Goal: Transaction & Acquisition: Purchase product/service

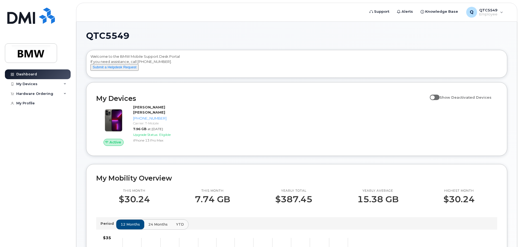
click at [352, 42] on div "QTC5549 Welcome to the BMW Mobile Support Desk Portal If you need assistance, c…" at bounding box center [296, 241] width 421 height 419
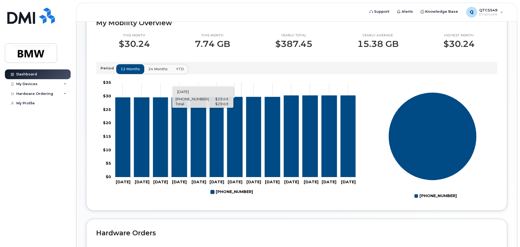
scroll to position [108, 0]
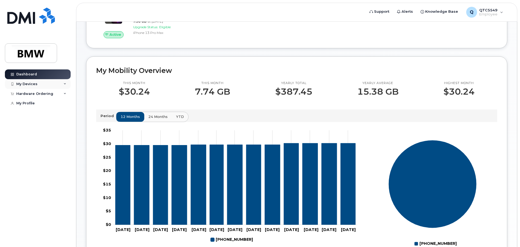
click at [63, 83] on div "My Devices" at bounding box center [38, 84] width 66 height 10
click at [36, 127] on div "Hardware Ordering" at bounding box center [34, 125] width 37 height 4
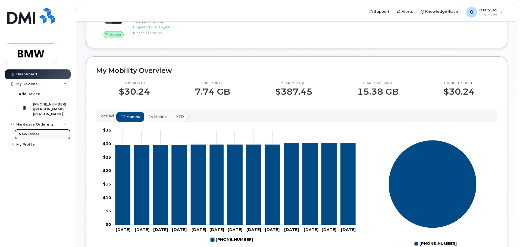
click at [26, 137] on div "New Order" at bounding box center [29, 134] width 21 height 5
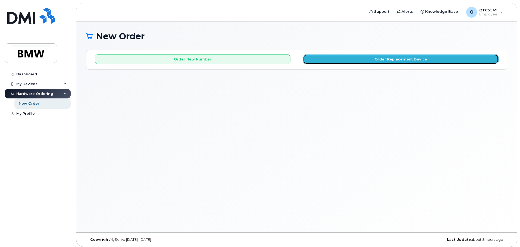
click at [435, 57] on button "Order Replacement Device" at bounding box center [401, 59] width 196 height 10
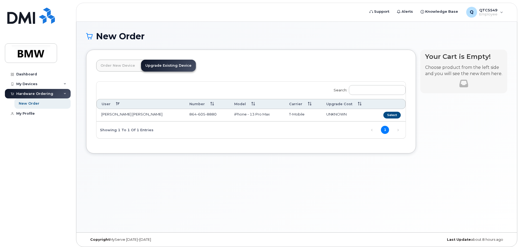
click at [117, 64] on link "Order New Device" at bounding box center [117, 66] width 43 height 12
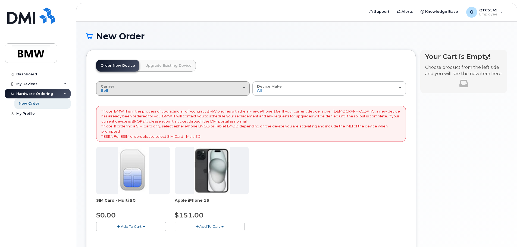
click at [240, 90] on div "Carrier Bell T-Mobile" at bounding box center [173, 88] width 144 height 8
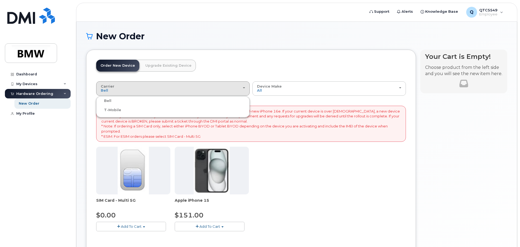
click at [181, 111] on div "T-Mobile" at bounding box center [173, 110] width 151 height 7
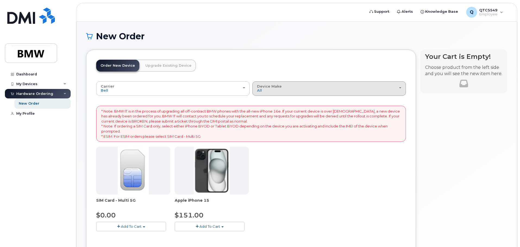
click at [327, 84] on div "Device Make All iPhone" at bounding box center [329, 88] width 144 height 8
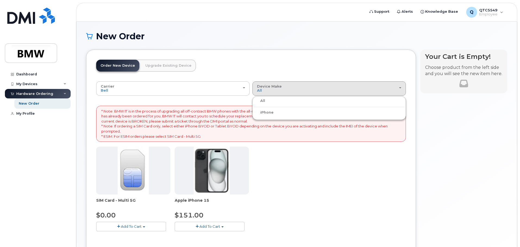
click at [271, 111] on label "iPhone" at bounding box center [264, 112] width 20 height 7
click at [0, 0] on input "iPhone" at bounding box center [0, 0] width 0 height 0
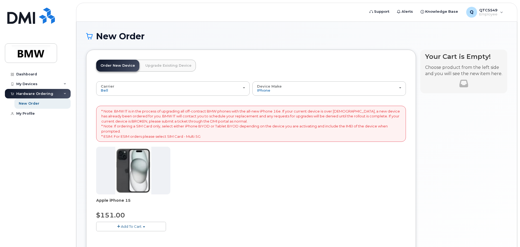
click at [152, 64] on link "Upgrade Existing Device" at bounding box center [168, 66] width 55 height 12
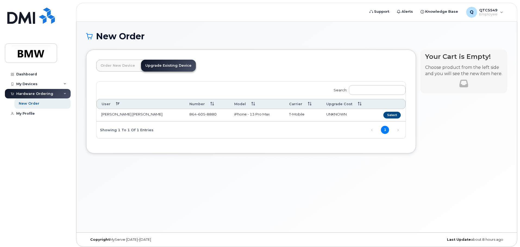
click at [96, 64] on div "Order New Device Upgrade Existing Device Order new device and new line Order ne…" at bounding box center [251, 102] width 330 height 104
click at [104, 64] on link "Order New Device" at bounding box center [117, 66] width 43 height 12
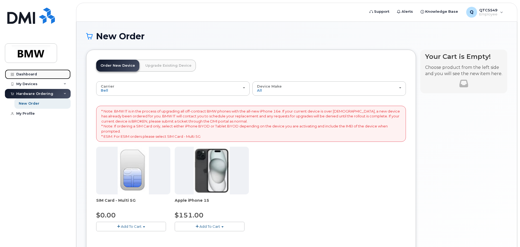
click at [29, 72] on div "Dashboard" at bounding box center [26, 74] width 21 height 4
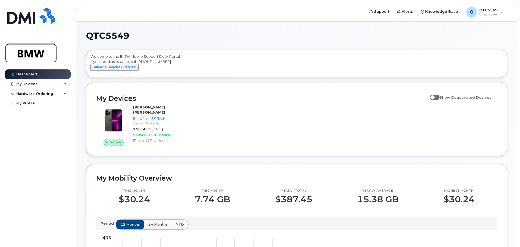
click at [22, 53] on img at bounding box center [31, 53] width 42 height 16
click at [37, 92] on div "Hardware Ordering" at bounding box center [34, 94] width 37 height 4
click at [36, 106] on div "New Order" at bounding box center [29, 103] width 21 height 5
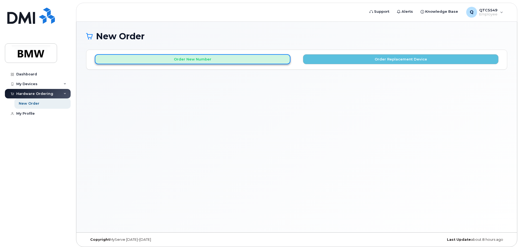
click at [231, 61] on button "Order New Number" at bounding box center [193, 59] width 196 height 10
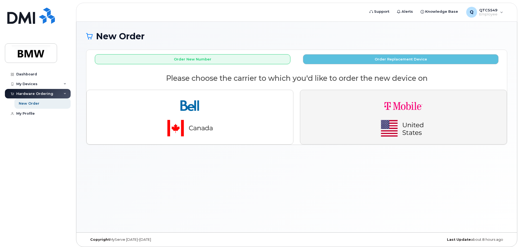
click at [396, 108] on img "button" at bounding box center [403, 118] width 76 height 46
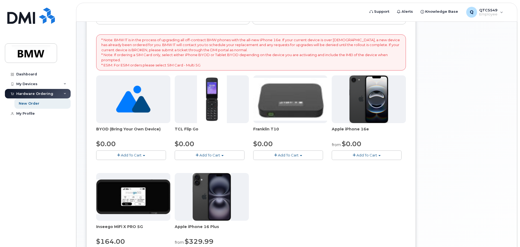
scroll to position [54, 0]
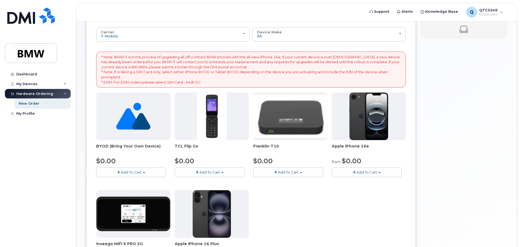
click at [369, 176] on button "Add To Cart" at bounding box center [367, 173] width 70 height 10
click at [374, 130] on img at bounding box center [368, 117] width 39 height 48
click at [367, 173] on span "Add To Cart" at bounding box center [366, 172] width 21 height 4
click at [343, 181] on link "$0.00 - 30 Month Activation (128GB)" at bounding box center [372, 182] width 78 height 7
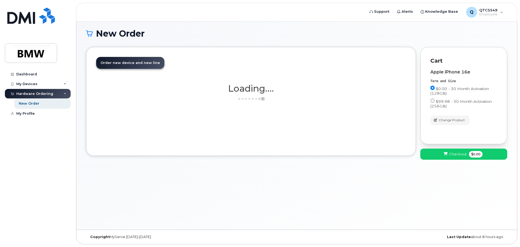
scroll to position [3, 0]
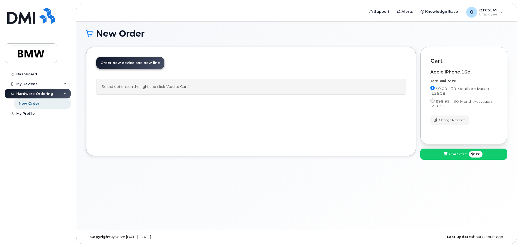
click at [139, 63] on span "Order new device and new line" at bounding box center [130, 63] width 59 height 4
click at [46, 104] on link "New Order" at bounding box center [42, 104] width 56 height 10
click at [168, 85] on div "Select options on the right and click “Add to Cart”" at bounding box center [251, 87] width 310 height 16
click at [135, 87] on div "Select options on the right and click “Add to Cart”" at bounding box center [251, 87] width 310 height 16
click at [187, 90] on div "Select options on the right and click “Add to Cart”" at bounding box center [251, 87] width 310 height 16
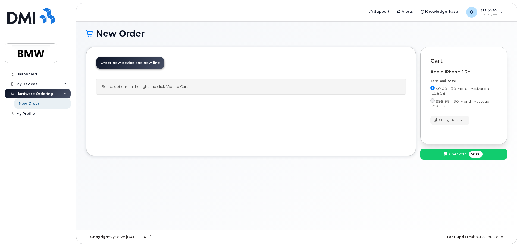
click at [200, 88] on div "Select options on the right and click “Add to Cart”" at bounding box center [251, 87] width 310 height 16
click at [37, 102] on div "New Order" at bounding box center [29, 103] width 21 height 5
click at [446, 151] on button "Checkout $0.00" at bounding box center [463, 154] width 87 height 11
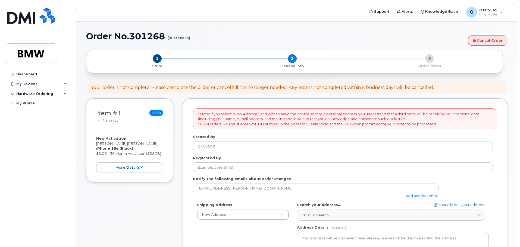
select select
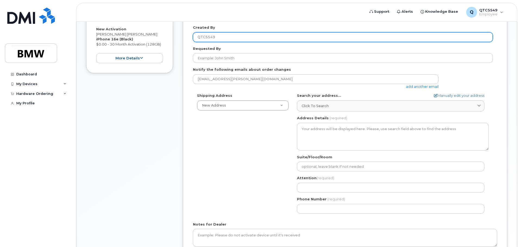
scroll to position [33, 0]
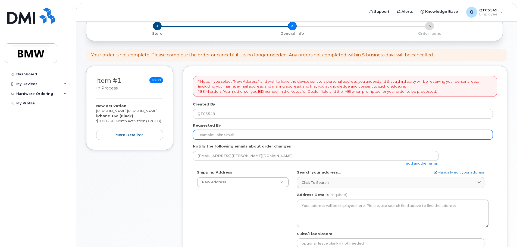
click at [256, 134] on input "Requested By" at bounding box center [343, 135] width 300 height 10
click at [226, 134] on input "Requested By" at bounding box center [343, 135] width 300 height 10
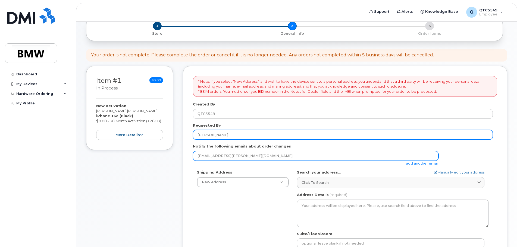
type input "Francis Jonnalagadda"
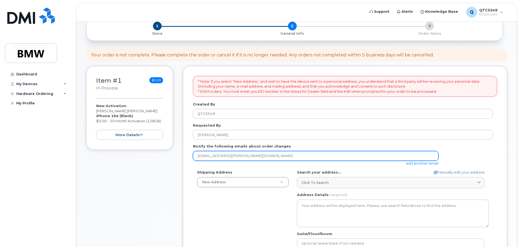
click at [297, 154] on input "satish-kumar.jonnalagadda@bmwmc.com" at bounding box center [316, 156] width 246 height 10
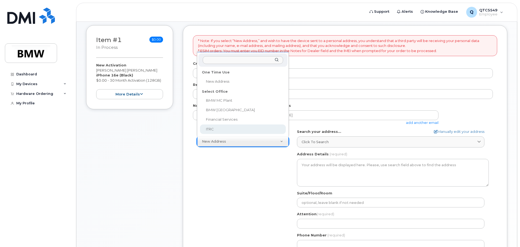
scroll to position [60, 0]
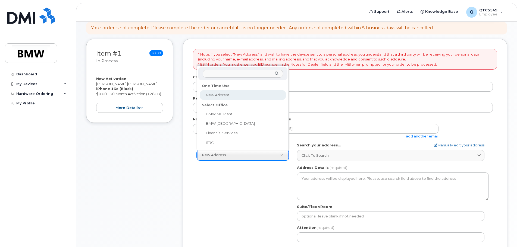
select select
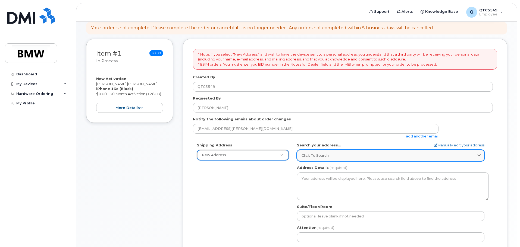
click at [336, 161] on link "Click to search" at bounding box center [390, 155] width 187 height 11
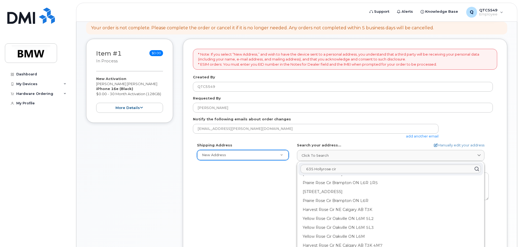
scroll to position [0, 0]
click at [358, 170] on input "635 Hollyrose cir" at bounding box center [390, 169] width 180 height 9
type input "635 Hollyrose cir"
click at [487, 167] on div "Address Details (required)" at bounding box center [393, 182] width 192 height 35
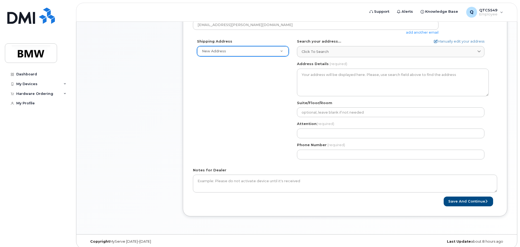
scroll to position [168, 0]
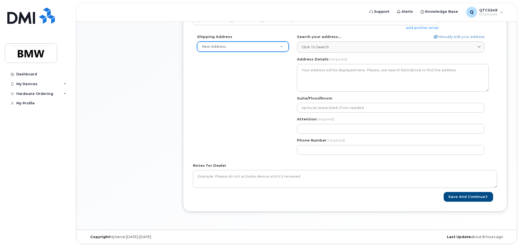
click at [338, 62] on div "Address Details (required)" at bounding box center [393, 74] width 192 height 35
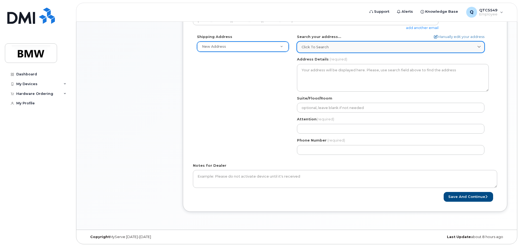
click at [337, 46] on div "Click to search" at bounding box center [391, 47] width 178 height 5
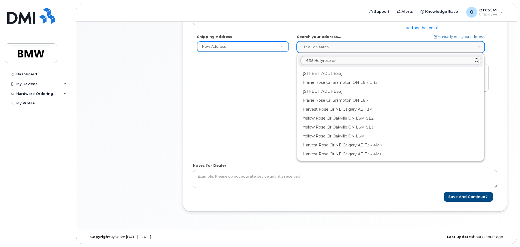
click at [335, 48] on div "Click to search" at bounding box center [391, 47] width 178 height 5
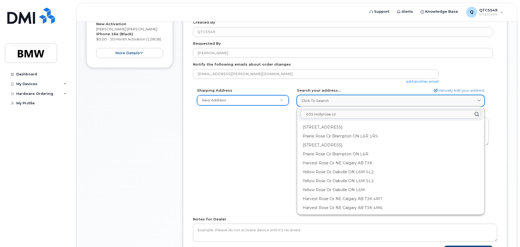
scroll to position [114, 0]
click at [485, 79] on div "satish-kumar.jonnalagadda@bmwmc.com add another email" at bounding box center [343, 77] width 300 height 15
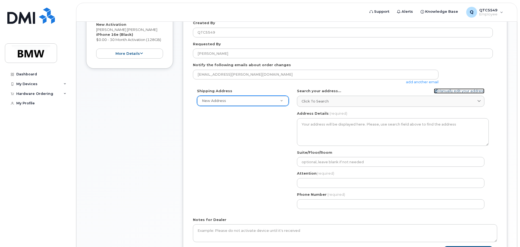
click at [473, 91] on link "Manually edit your address" at bounding box center [459, 91] width 51 height 5
select select
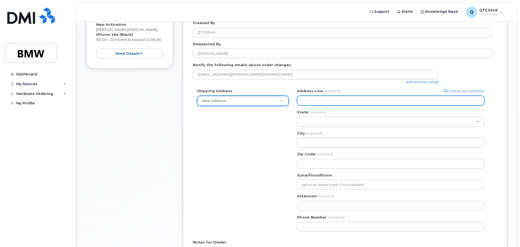
click at [361, 101] on input "Address Line (required)" at bounding box center [390, 101] width 187 height 10
type input "635 Hollyrose circ"
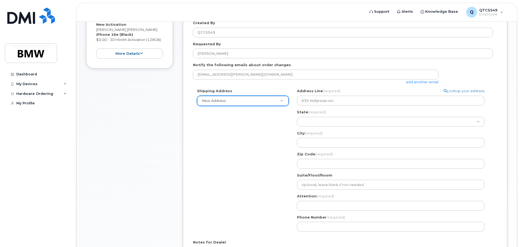
type input "635 Hollyrose circ"
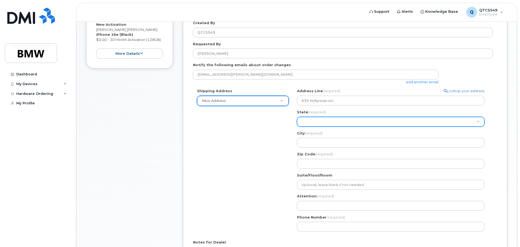
select select "SC"
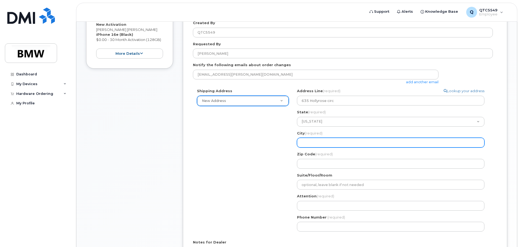
type input "greenville"
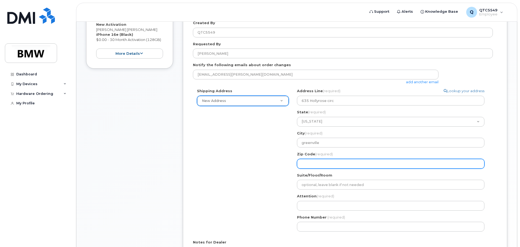
type input "29605"
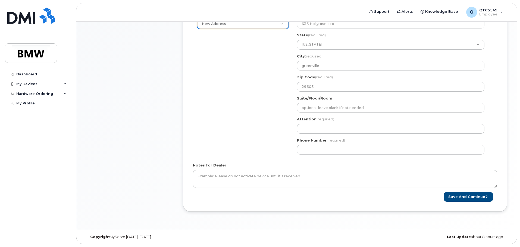
scroll to position [164, 0]
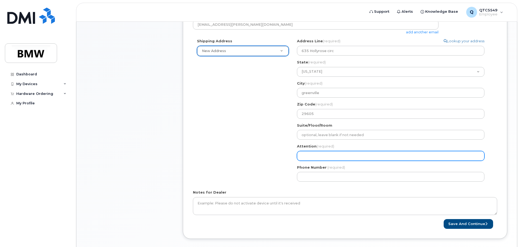
click at [351, 155] on input "Attention (required)" at bounding box center [390, 156] width 187 height 10
click at [350, 155] on input "Attention (required)" at bounding box center [390, 156] width 187 height 10
click at [337, 154] on input "Attention (required)" at bounding box center [390, 156] width 187 height 10
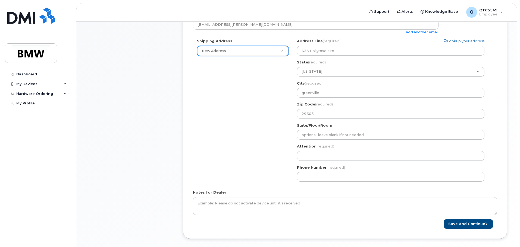
click at [336, 149] on div "Attention (required)" at bounding box center [393, 152] width 192 height 17
click at [334, 147] on div "Attention (required)" at bounding box center [393, 152] width 192 height 17
click at [324, 146] on span "(required)" at bounding box center [325, 146] width 18 height 4
click at [355, 184] on div "SC greenville Search your address... Manually edit your address Click to search…" at bounding box center [393, 113] width 200 height 148
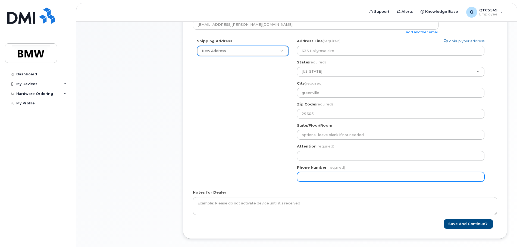
click at [356, 179] on input "Phone Number" at bounding box center [390, 177] width 187 height 10
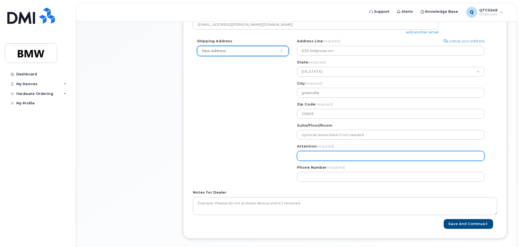
click at [359, 154] on input "Attention (required)" at bounding box center [390, 156] width 187 height 10
select select
type input "F"
select select
type input "Fr"
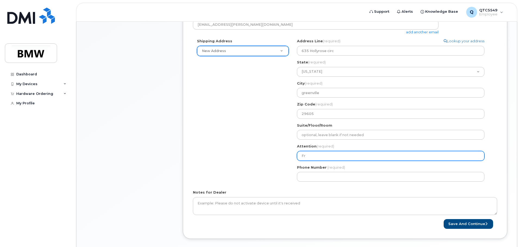
select select
type input "Fra"
select select
type input "Fran"
select select
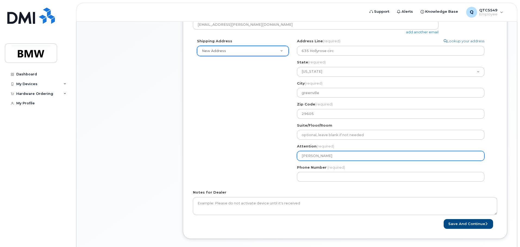
type input "Franc"
select select
type input "Franco"
select select
type input "Francos"
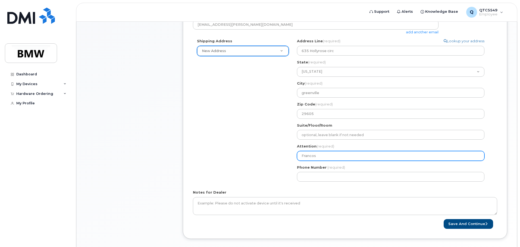
select select
type input "Franco"
select select
type input "Franc"
select select
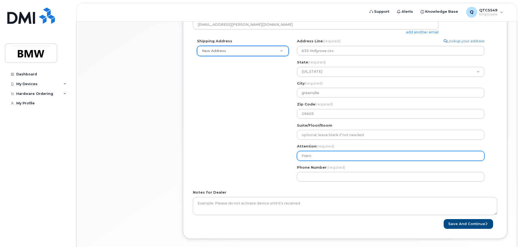
type input "Franci"
select select
type input "Francis J"
select select
type input "Francis Jo"
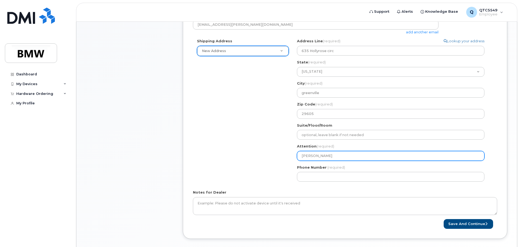
select select
type input "Francis Jon"
select select
type input "Francis Jonn"
select select
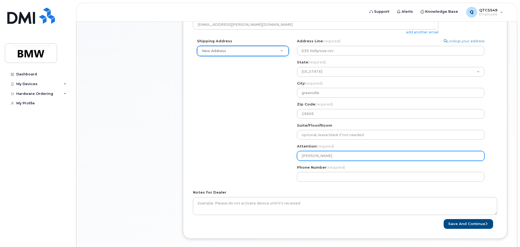
type input "Francis Jonna"
select select
type input "Francis Jonnaa"
select select
type input "Francis Jonna"
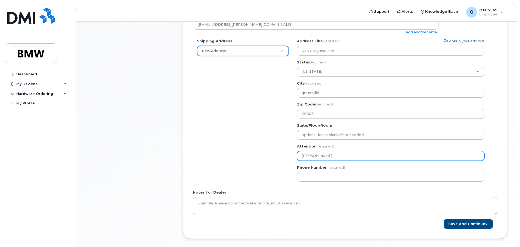
select select
type input "Francis Jonnal"
select select
type input "Francis Jonnala"
select select
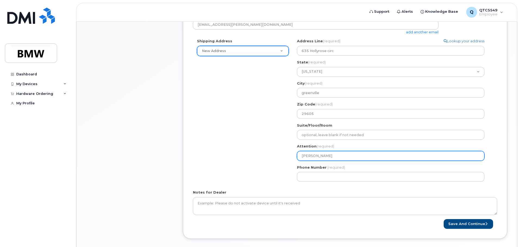
type input "Francis Jonnalag"
select select
type input "Francis Jonnalagd"
select select
type input "Francis Jonnalag"
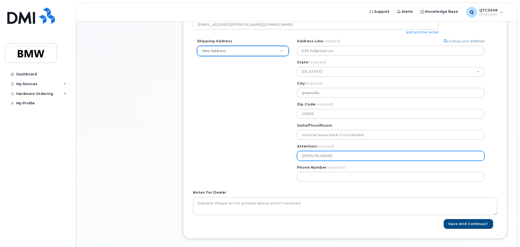
select select
type input "Francis Jonnalaga"
select select
type input "Francis Jonnalagad"
select select
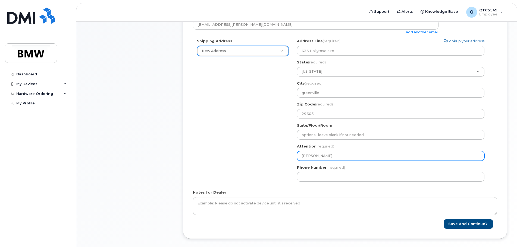
type input "Francis Jonnalagadd"
select select
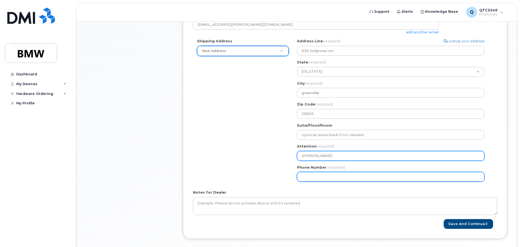
type input "[PERSON_NAME]"
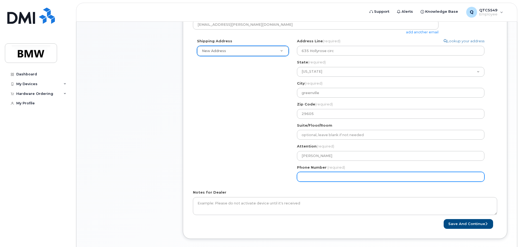
click at [338, 175] on input "Phone Number" at bounding box center [390, 177] width 187 height 10
type input "864605888"
select select
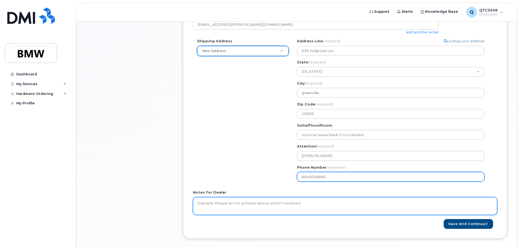
type input "8646058880"
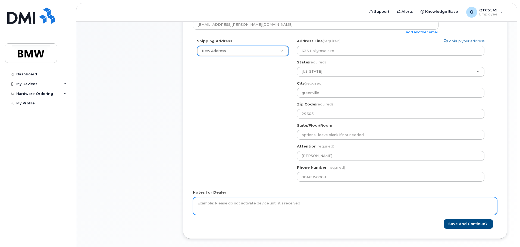
click at [281, 206] on textarea "Notes for Dealer" at bounding box center [345, 207] width 304 height 18
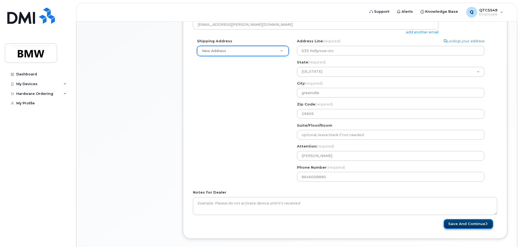
click at [453, 223] on button "Save and Continue" at bounding box center [468, 225] width 49 height 10
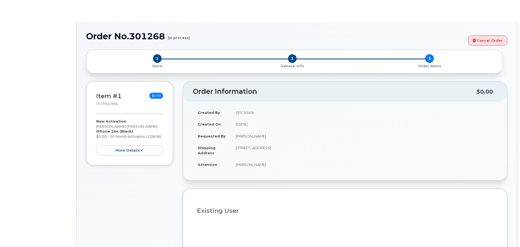
select select "1885307"
radio input "true"
type input "1902333"
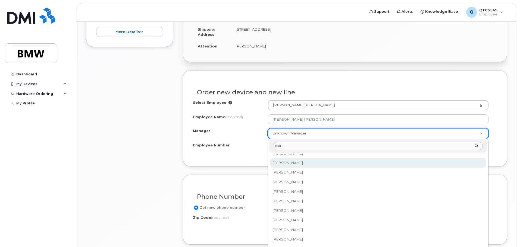
scroll to position [109, 0]
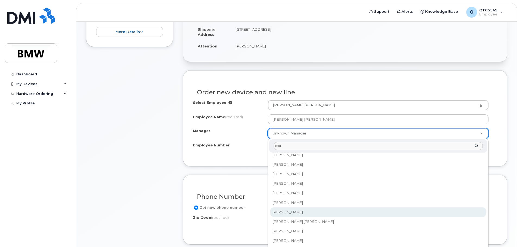
type input "mar"
select select "1895508"
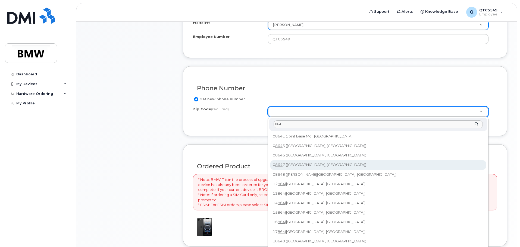
scroll to position [55, 0]
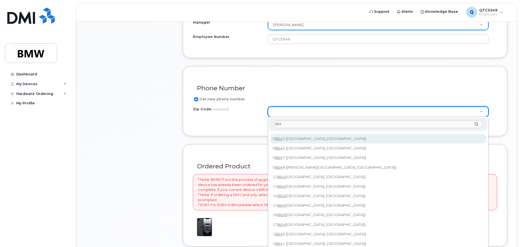
click at [322, 125] on input "864" at bounding box center [378, 125] width 209 height 8
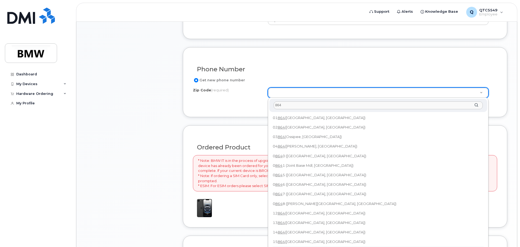
scroll to position [245, 0]
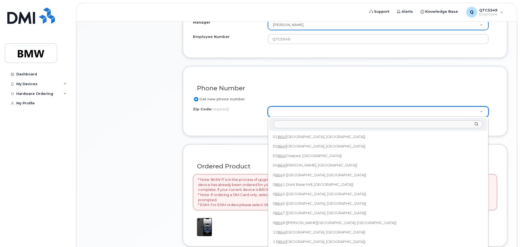
drag, startPoint x: 355, startPoint y: 64, endPoint x: 353, endPoint y: 67, distance: 3.5
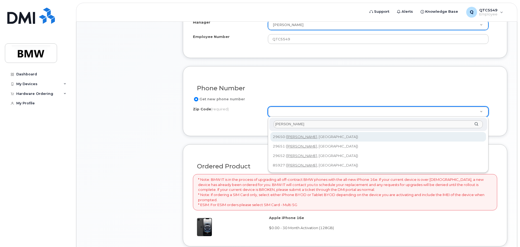
type input "greer"
type input "29650 (Greer, [GEOGRAPHIC_DATA])"
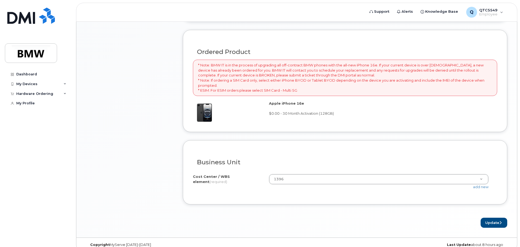
scroll to position [367, 0]
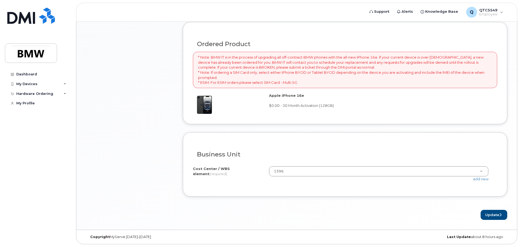
click at [455, 154] on h3 "Business Unit" at bounding box center [345, 154] width 296 height 7
click at [496, 214] on button "Update" at bounding box center [494, 215] width 27 height 10
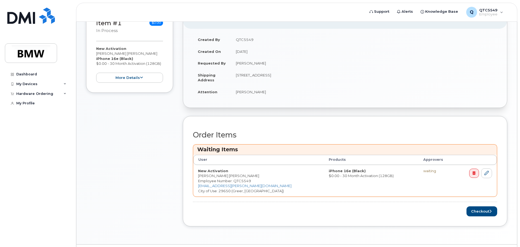
scroll to position [128, 0]
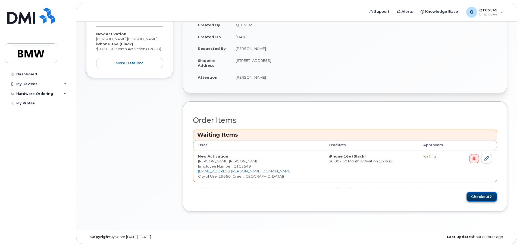
click at [476, 197] on button "Checkout" at bounding box center [481, 197] width 31 height 10
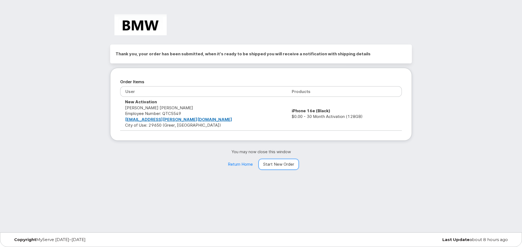
click at [276, 165] on link "Start New Order" at bounding box center [278, 164] width 40 height 11
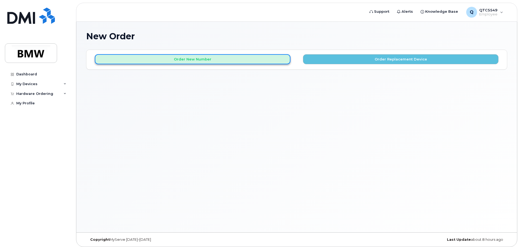
click at [210, 61] on button "Order New Number" at bounding box center [193, 59] width 196 height 10
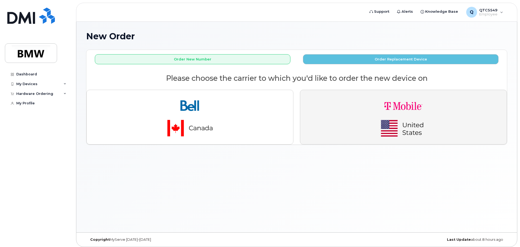
click at [415, 124] on img "button" at bounding box center [403, 118] width 76 height 46
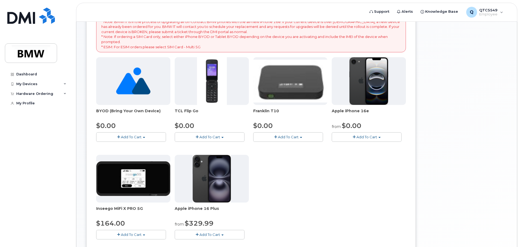
scroll to position [54, 0]
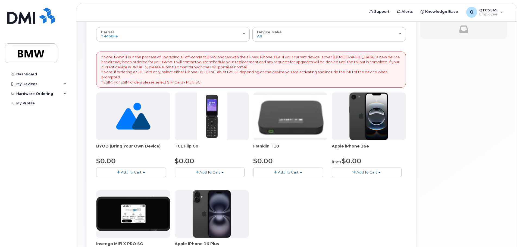
click at [358, 128] on img at bounding box center [368, 117] width 39 height 48
click at [360, 173] on span "Add To Cart" at bounding box center [366, 172] width 21 height 4
click at [363, 183] on link "$0.00 - 30 Month Activation (128GB)" at bounding box center [372, 182] width 78 height 7
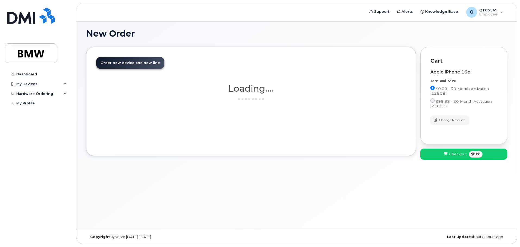
scroll to position [3, 0]
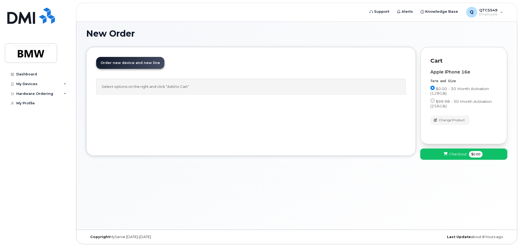
click at [448, 153] on span at bounding box center [445, 154] width 5 height 5
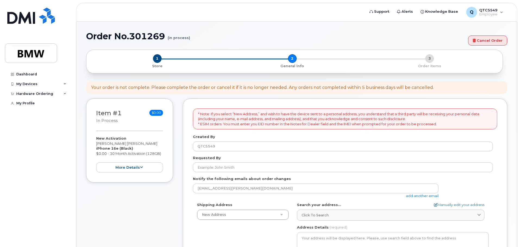
select select
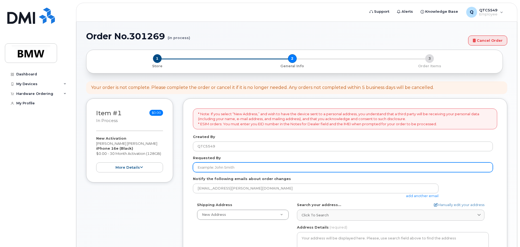
click at [252, 170] on input "Requested By" at bounding box center [343, 168] width 300 height 10
type input "[PERSON_NAME]"
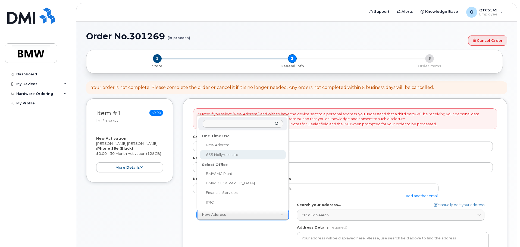
select select "635 Hollyrose circ"
type input "[PERSON_NAME]"
type input "8646058880"
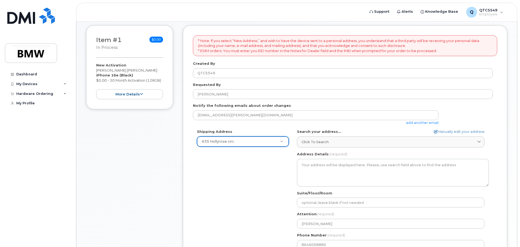
scroll to position [82, 0]
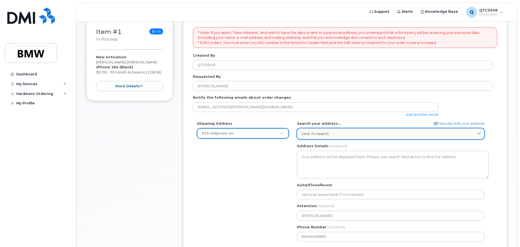
click at [356, 133] on div "Click to search" at bounding box center [391, 133] width 178 height 5
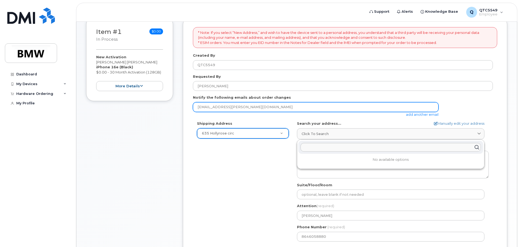
click at [376, 108] on input "[EMAIL_ADDRESS][PERSON_NAME][DOMAIN_NAME]" at bounding box center [316, 107] width 246 height 10
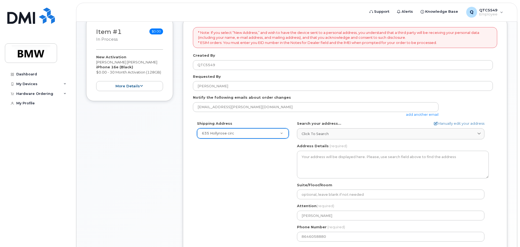
click at [255, 158] on div "Shipping Address 635 Hollyrose circ New Address 635 Hollyrose circ BMW MC Plant…" at bounding box center [343, 183] width 300 height 125
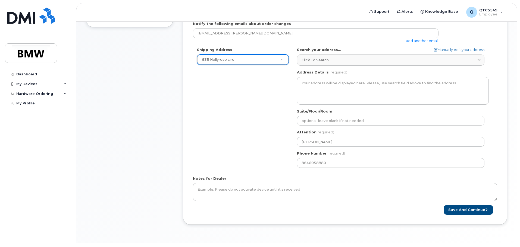
scroll to position [163, 0]
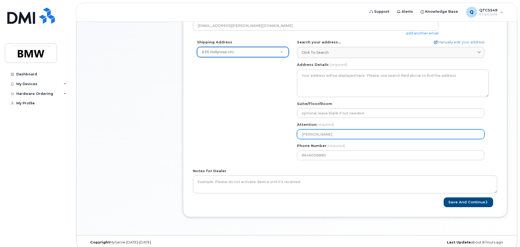
click at [344, 130] on input "Francis Jonnalagadda" at bounding box center [390, 135] width 187 height 10
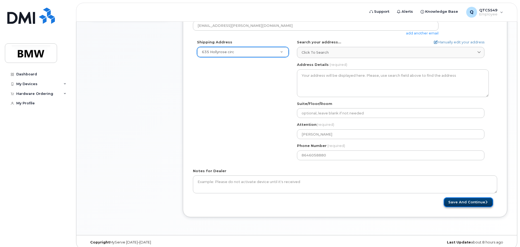
click at [458, 201] on button "Save and Continue" at bounding box center [468, 203] width 49 height 10
click at [461, 204] on button "Save and Continue" at bounding box center [468, 203] width 49 height 10
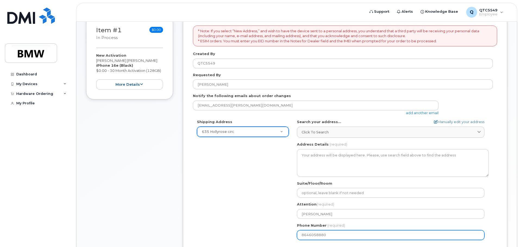
scroll to position [54, 0]
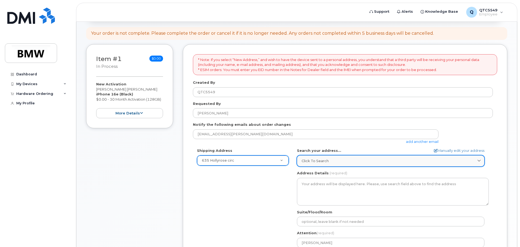
click at [343, 160] on div "Click to search" at bounding box center [391, 161] width 178 height 5
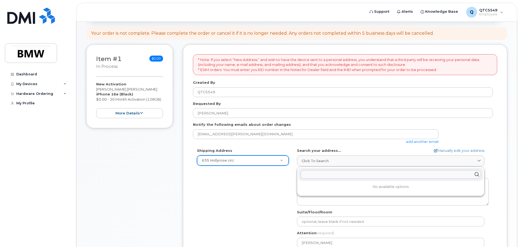
click at [517, 139] on body "Support Alerts Knowledge Base Q QTC5549 Employee English Français Sign out Dash…" at bounding box center [260, 154] width 520 height 416
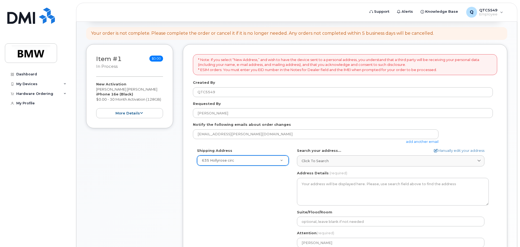
click at [496, 154] on div "Shipping Address 635 Hollyrose circ New Address 635 Hollyrose circ BMW MC Plant…" at bounding box center [345, 210] width 304 height 125
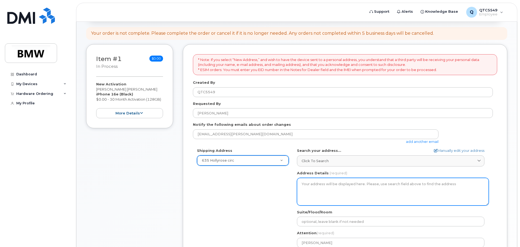
click at [385, 187] on textarea "Address Details" at bounding box center [393, 192] width 192 height 28
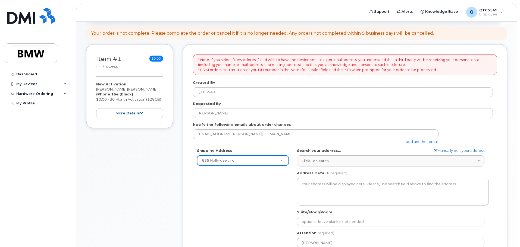
click at [508, 141] on div "Order No.301269 (in process) Cancel Order × Share This Order If you want to all…" at bounding box center [296, 155] width 441 height 377
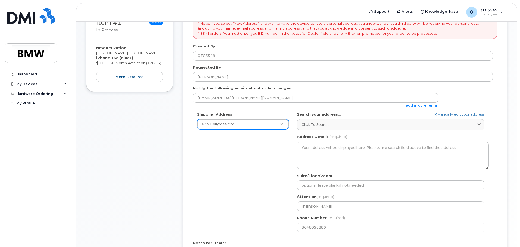
scroll to position [168, 0]
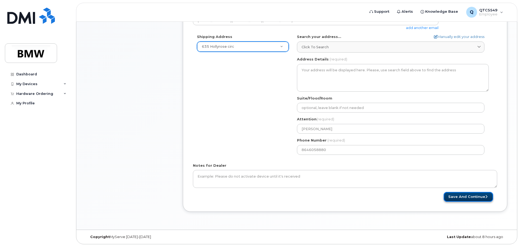
click at [466, 195] on button "Save and Continue" at bounding box center [468, 197] width 49 height 10
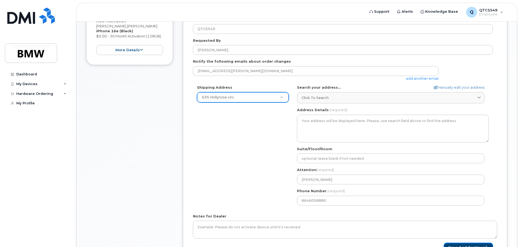
scroll to position [60, 0]
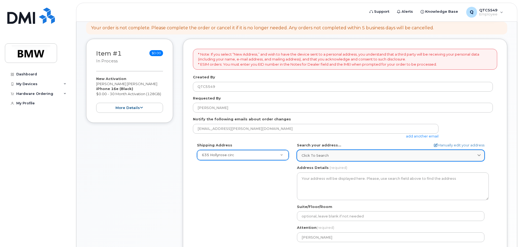
click at [333, 151] on link "Click to search" at bounding box center [390, 155] width 187 height 11
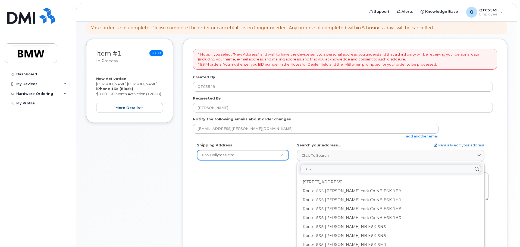
type input "6"
click at [202, 196] on div "Shipping Address 635 Hollyrose circ New Address 635 Hollyrose circ BMW MC Plant…" at bounding box center [343, 205] width 300 height 125
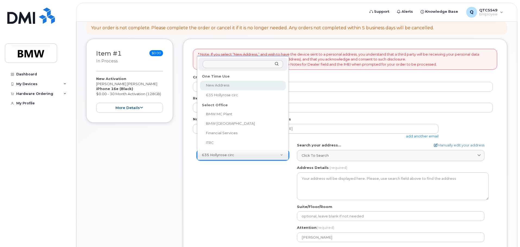
select select
select select "? string:AB ?"
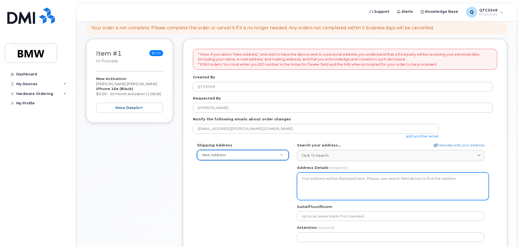
click at [352, 180] on textarea "Address Details" at bounding box center [393, 187] width 192 height 28
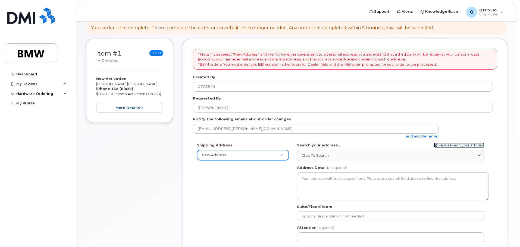
click at [447, 145] on link "Manually edit your address" at bounding box center [459, 145] width 51 height 5
select select
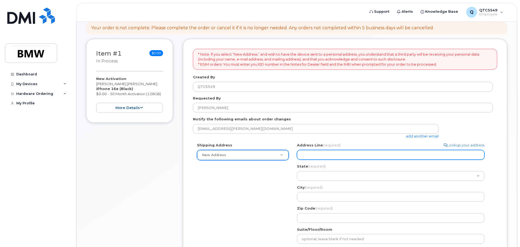
click at [329, 156] on input "Address Line (required)" at bounding box center [390, 155] width 187 height 10
type input "635 Hollyrose circ"
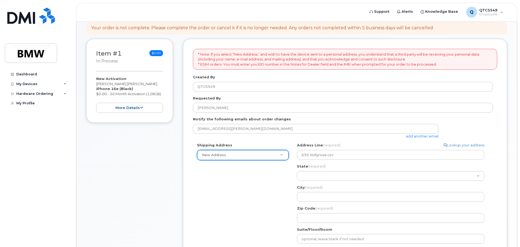
select select "635 Hollyrose circ"
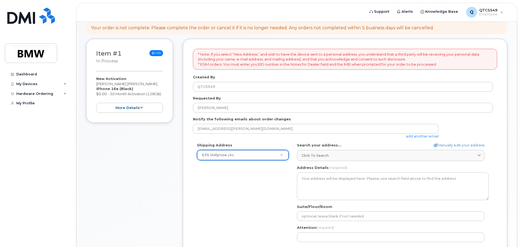
select select "635 Hollyrose circ"
select select "SC"
type input "greenville"
type input "29605"
type input "Francis Jonnalagadda"
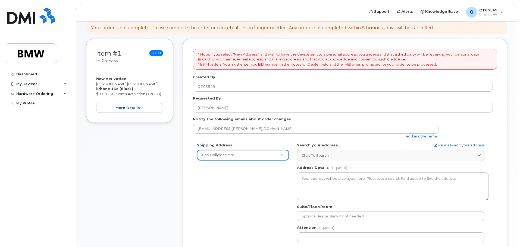
type input "8646058880"
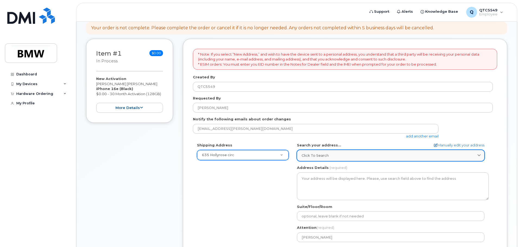
click at [344, 153] on div "Click to search" at bounding box center [391, 155] width 178 height 5
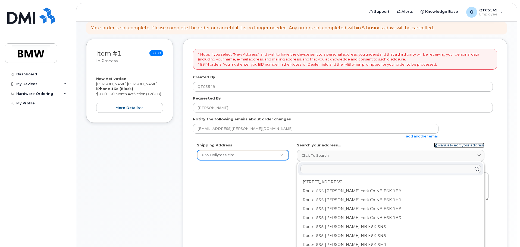
click at [444, 148] on link "Manually edit your address" at bounding box center [459, 145] width 51 height 5
select select "New Address"
select select
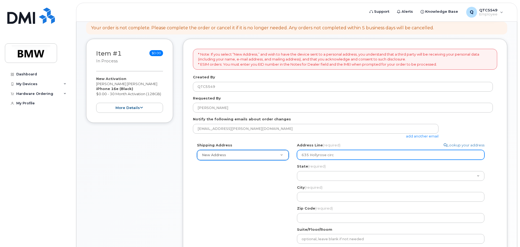
click at [340, 157] on input "635 Hollyrose circ" at bounding box center [390, 155] width 187 height 10
click at [343, 153] on input "635 Hollyrose circ" at bounding box center [390, 155] width 187 height 10
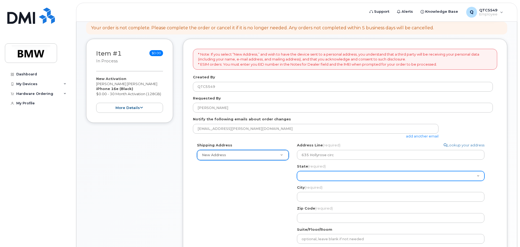
click at [322, 177] on select "Alabama Alaska American Samoa Arizona Arkansas California Colorado Connecticut …" at bounding box center [390, 176] width 187 height 10
select select "SC"
select select
click at [323, 174] on select "Alabama Alaska American Samoa Arizona Arkansas California Colorado Connecticut …" at bounding box center [390, 176] width 187 height 10
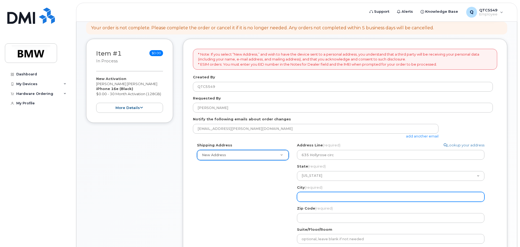
click at [324, 198] on input "City (required)" at bounding box center [390, 197] width 187 height 10
type input "greenville"
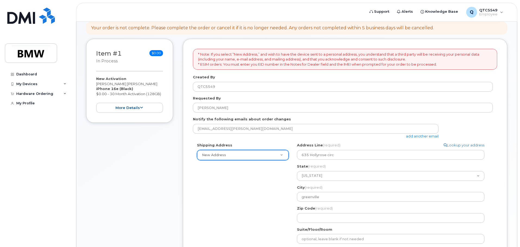
select select "635 Hollyrose circ"
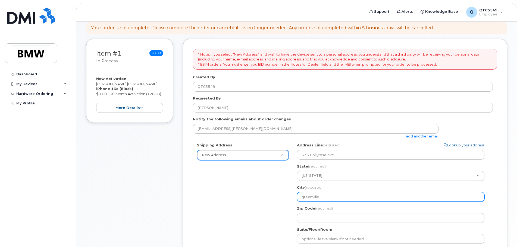
select select "635 Hollyrose circ"
type input "29605"
type input "Francis Jonnalagadda"
type input "8646058880"
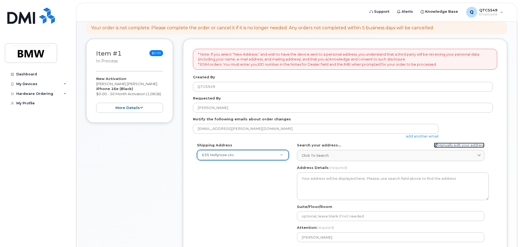
click at [455, 146] on link "Manually edit your address" at bounding box center [459, 145] width 51 height 5
select select "New Address"
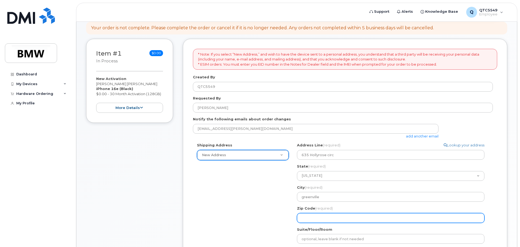
click at [338, 218] on input "Zip Code (required)" at bounding box center [390, 219] width 187 height 10
select select
type input "2"
select select
type input "26"
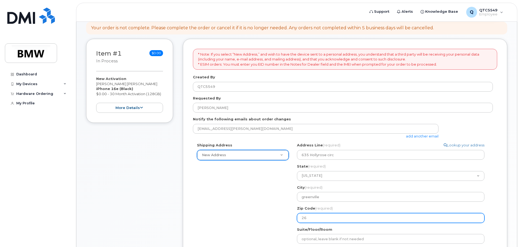
select select
type input "2"
select select
type input "29"
select select
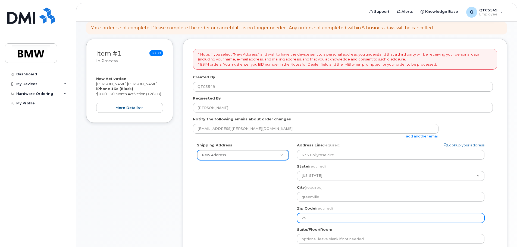
type input "296"
select select
type input "2960"
select select
type input "29605"
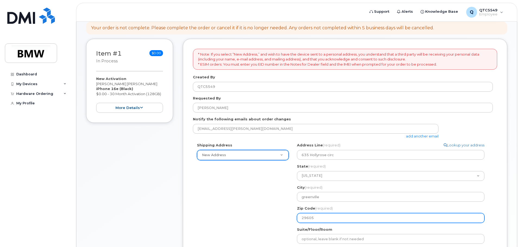
select select "635 Hollyrose circ"
type input "Francis Jonnalagadda"
type input "8646058880"
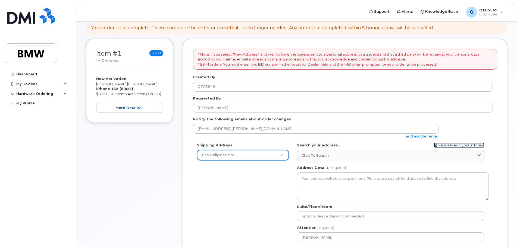
click at [457, 146] on link "Manually edit your address" at bounding box center [459, 145] width 51 height 5
select select "New Address"
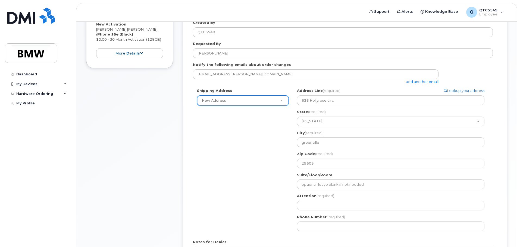
scroll to position [141, 0]
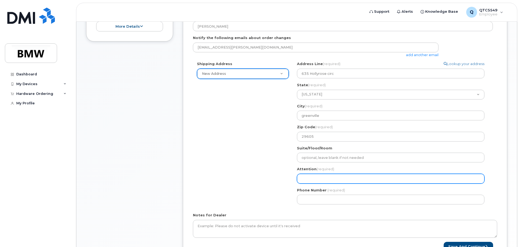
click at [362, 177] on input "Attention (required)" at bounding box center [390, 179] width 187 height 10
type input "Francis Jonnalagadda"
select select
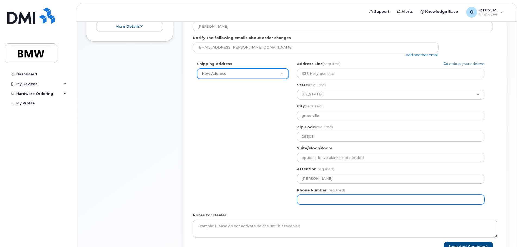
click at [342, 204] on input "Phone Number" at bounding box center [390, 200] width 187 height 10
type input "864605888"
select select
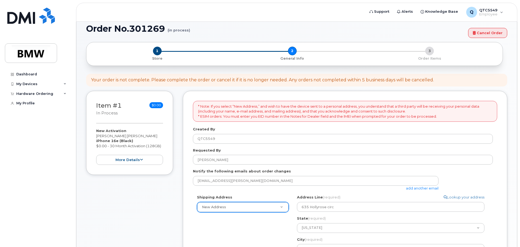
scroll to position [0, 0]
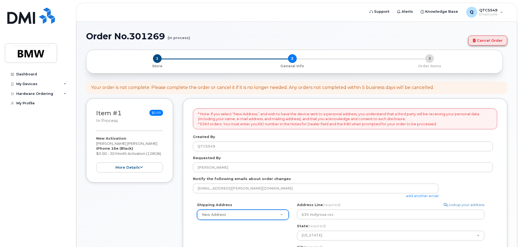
type input "8646058880"
drag, startPoint x: 478, startPoint y: 41, endPoint x: 288, endPoint y: 18, distance: 191.5
click at [478, 41] on link "Cancel Order" at bounding box center [487, 41] width 39 height 10
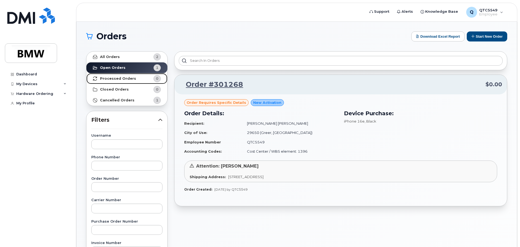
click at [118, 81] on link "Processed Orders 0" at bounding box center [126, 78] width 81 height 11
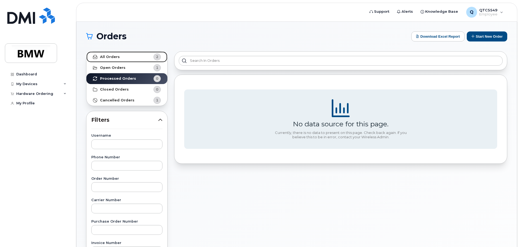
click at [118, 57] on strong "All Orders" at bounding box center [110, 57] width 20 height 4
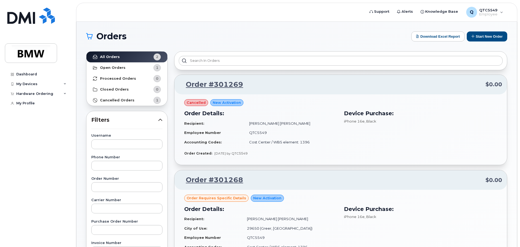
click at [195, 106] on div "Order Details: Recipient: [PERSON_NAME] [PERSON_NAME] Employee Number QTC5549 A…" at bounding box center [261, 128] width 160 height 44
click at [198, 100] on span "cancelled" at bounding box center [196, 102] width 19 height 5
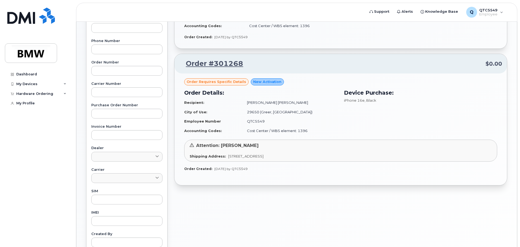
scroll to position [43, 0]
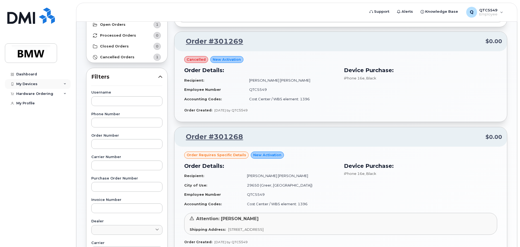
click at [26, 86] on div "My Devices" at bounding box center [26, 84] width 21 height 4
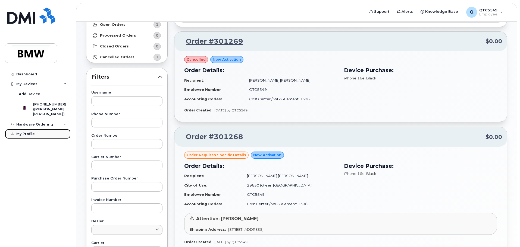
click at [29, 139] on link "My Profile" at bounding box center [38, 134] width 66 height 10
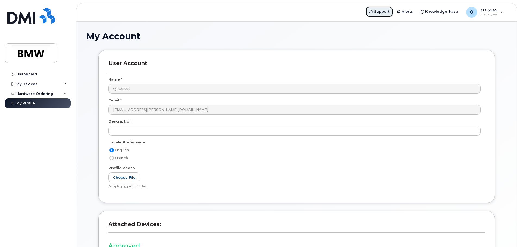
click at [378, 16] on link "Support" at bounding box center [379, 11] width 27 height 11
click at [21, 49] on img at bounding box center [31, 53] width 42 height 16
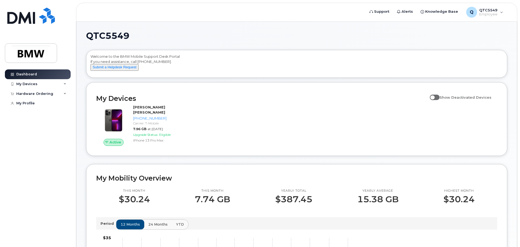
click at [205, 144] on div "Active [PERSON_NAME] [PERSON_NAME] [PHONE_NUMBER] Carrier: T-Mobile 7.96 GB at …" at bounding box center [297, 126] width 408 height 48
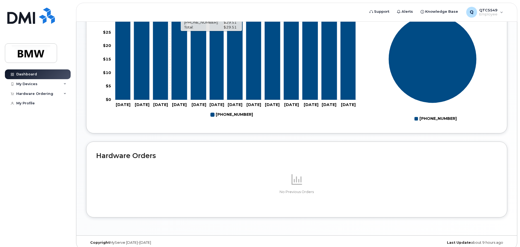
scroll to position [244, 0]
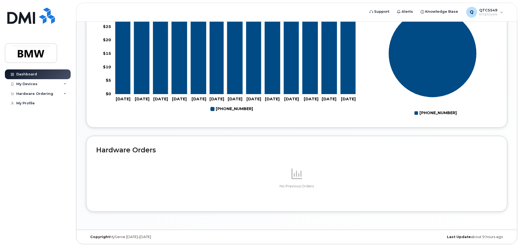
click at [185, 175] on p at bounding box center [296, 174] width 401 height 13
